Goal: Browse casually

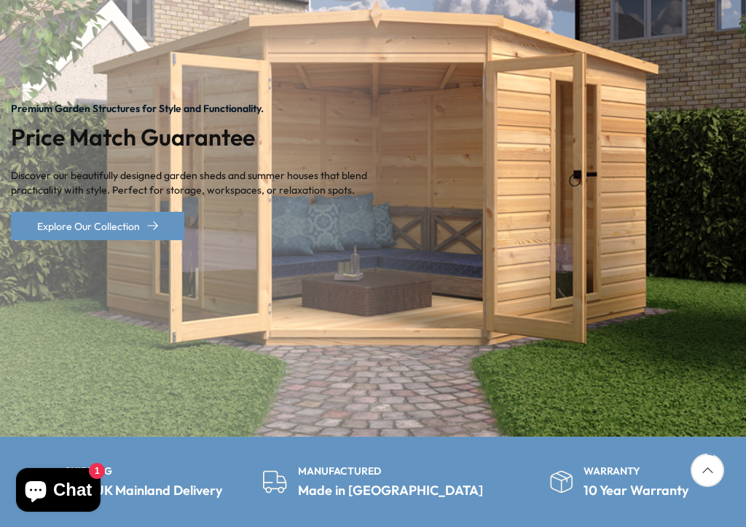
scroll to position [245, 0]
click at [508, 292] on img "1 / 2" at bounding box center [373, 172] width 746 height 530
click at [712, 460] on icon at bounding box center [708, 471] width 34 height 34
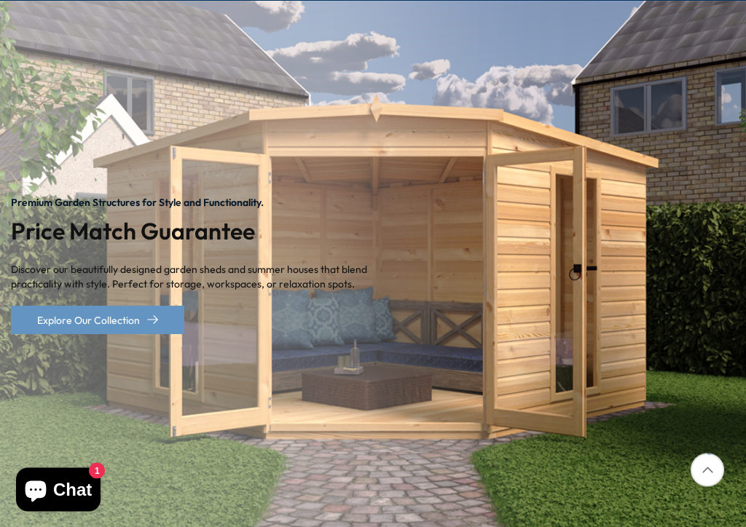
scroll to position [0, 0]
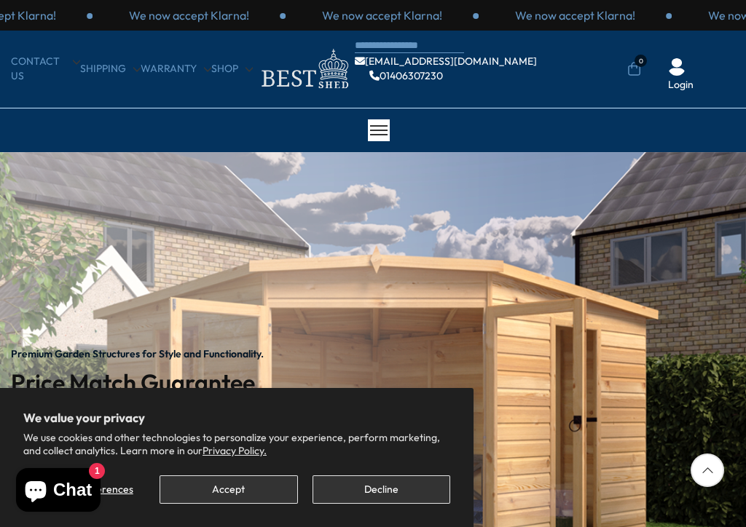
click at [392, 494] on button "Decline" at bounding box center [381, 490] width 138 height 28
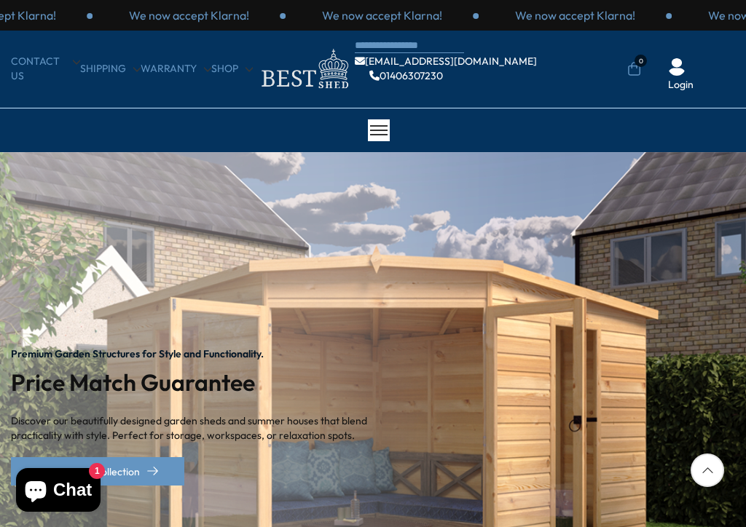
click at [714, 456] on icon at bounding box center [708, 471] width 34 height 34
